Goal: Information Seeking & Learning: Learn about a topic

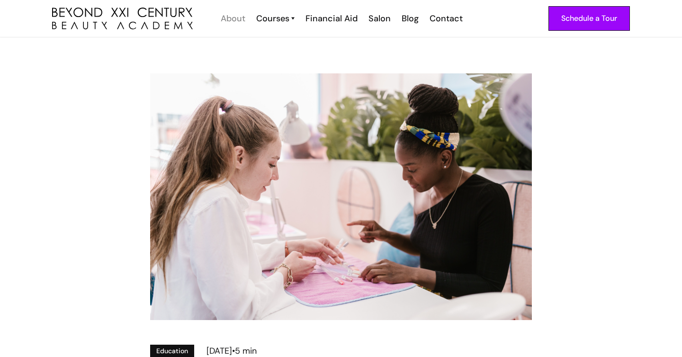
click at [242, 21] on div "About" at bounding box center [233, 18] width 25 height 12
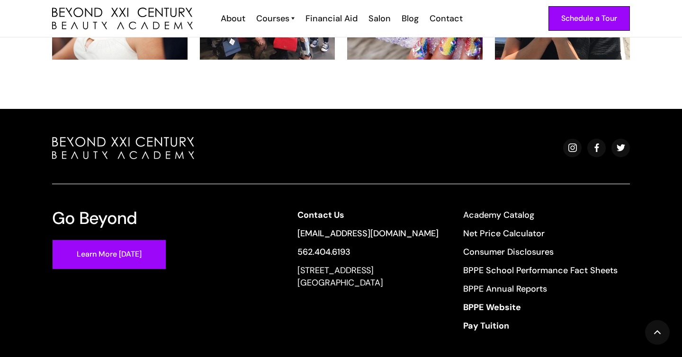
scroll to position [2078, 0]
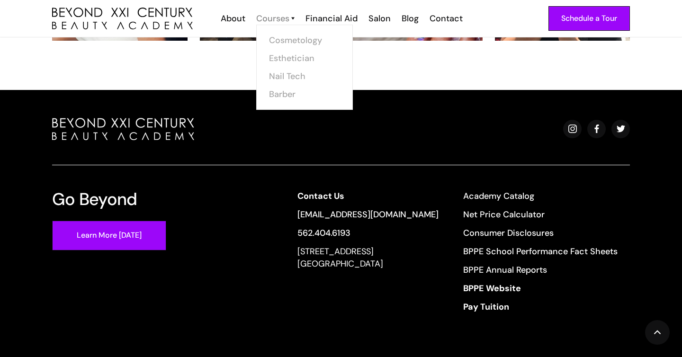
click at [276, 22] on div "Courses" at bounding box center [272, 18] width 33 height 12
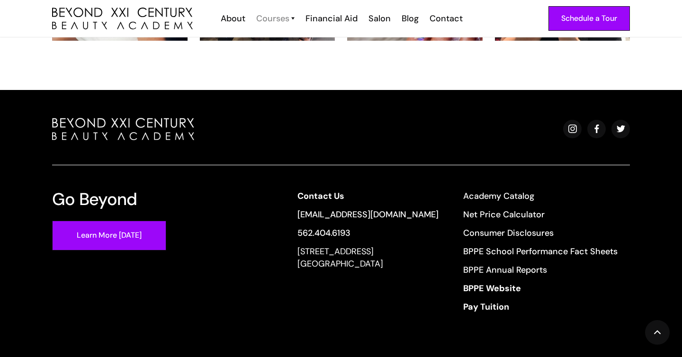
click at [277, 22] on div "Courses" at bounding box center [272, 18] width 33 height 12
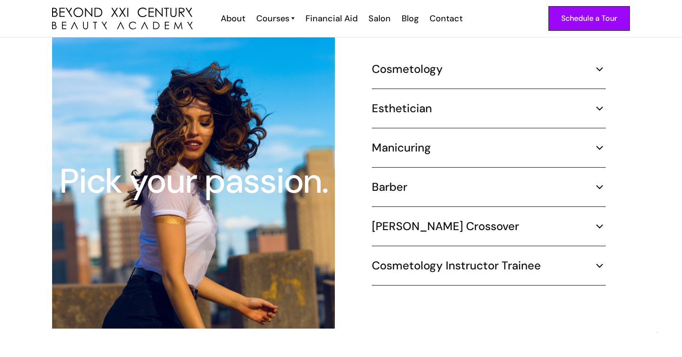
scroll to position [905, 0]
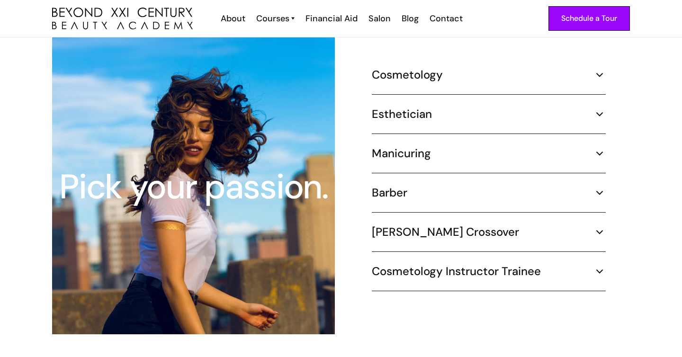
click at [415, 146] on h5 "Manicuring" at bounding box center [401, 153] width 59 height 14
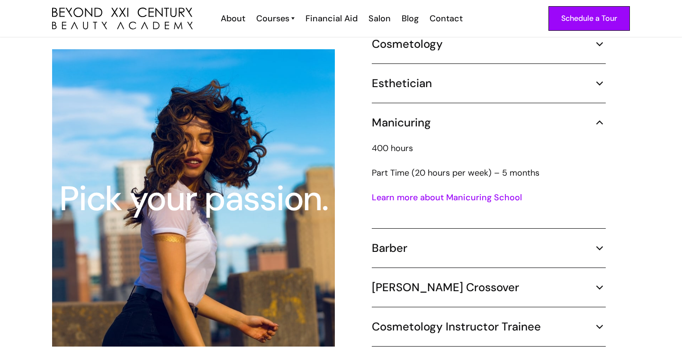
click at [468, 192] on link "Learn more about Manicuring School" at bounding box center [447, 197] width 150 height 11
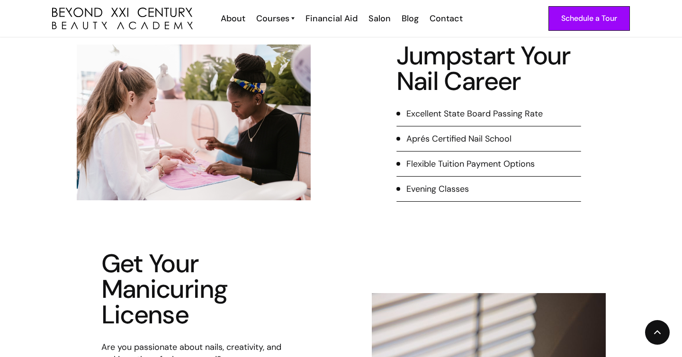
scroll to position [214, 0]
click at [421, 188] on div "Evening Classes" at bounding box center [437, 188] width 63 height 12
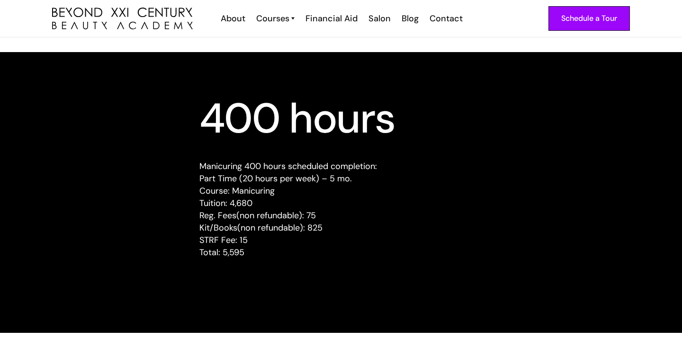
scroll to position [898, 0]
